Goal: Transaction & Acquisition: Purchase product/service

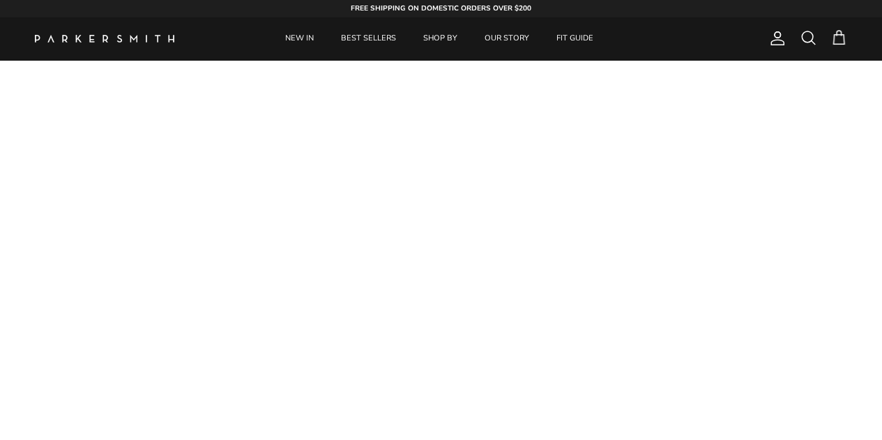
click at [389, 35] on link "BEST SELLERS" at bounding box center [368, 38] width 80 height 43
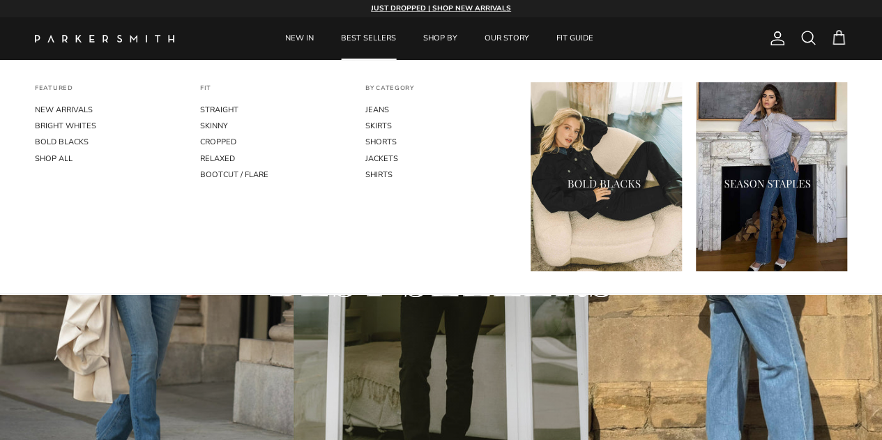
click at [381, 108] on link "JEANS" at bounding box center [440, 110] width 151 height 16
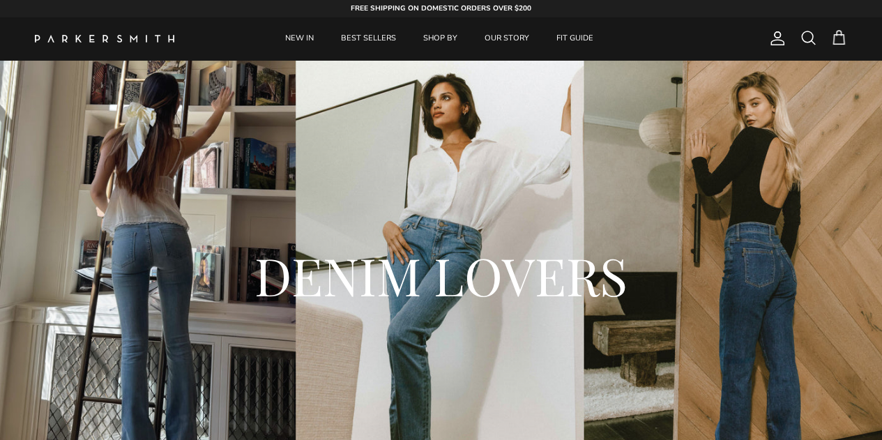
click at [804, 40] on span at bounding box center [808, 37] width 17 height 17
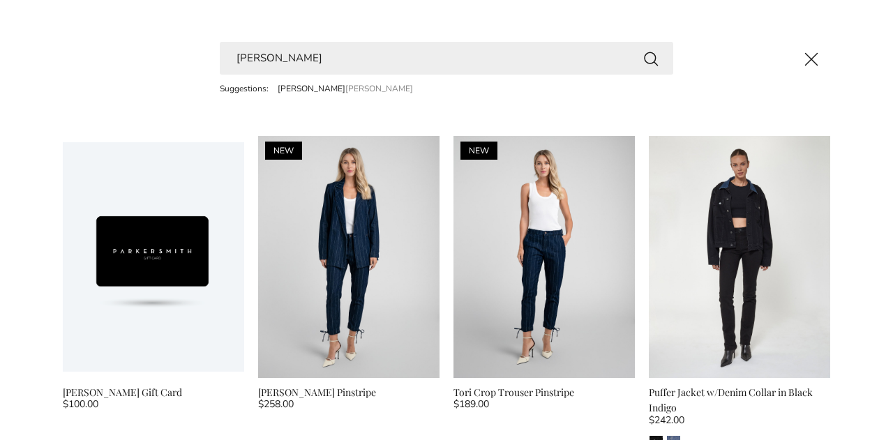
type input "[PERSON_NAME]"
click at [642, 50] on button "Search" at bounding box center [650, 58] width 17 height 17
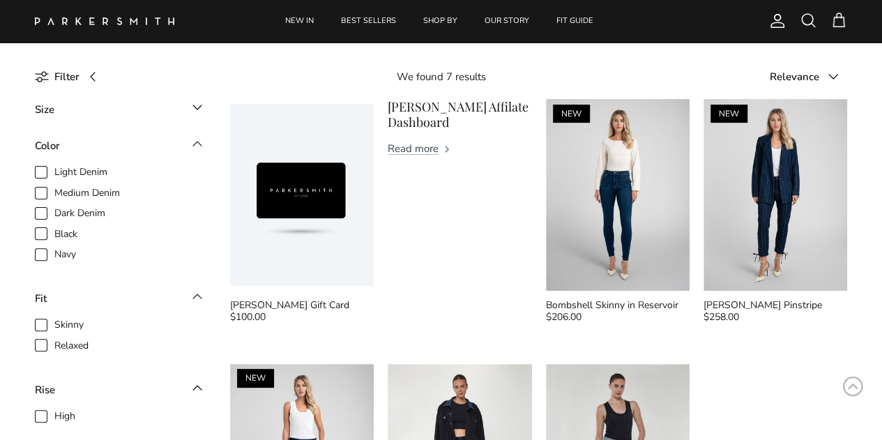
scroll to position [6, 0]
